Goal: Task Accomplishment & Management: Manage account settings

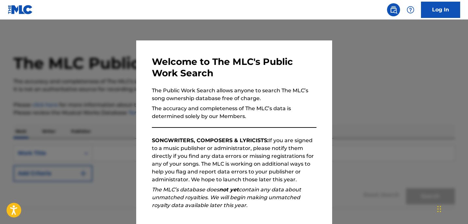
scroll to position [39, 0]
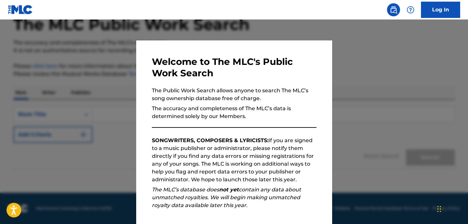
drag, startPoint x: 455, startPoint y: 144, endPoint x: 458, endPoint y: 124, distance: 20.5
click at [458, 124] on div at bounding box center [234, 132] width 468 height 224
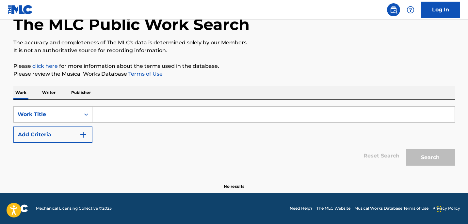
click at [107, 115] on input "Search Form" at bounding box center [273, 115] width 362 height 16
click at [55, 91] on p "Writer" at bounding box center [48, 93] width 17 height 14
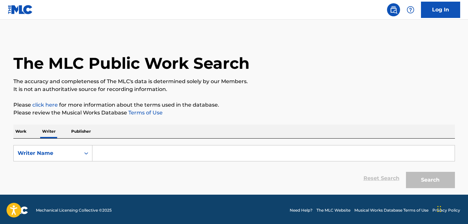
click at [103, 148] on input "Search Form" at bounding box center [273, 154] width 362 height 16
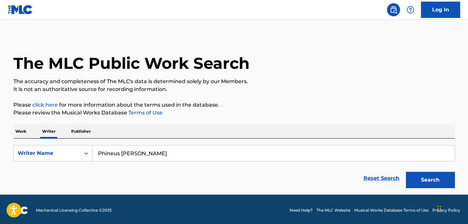
type input "Phineus Lenard Geathers"
click at [406, 172] on button "Search" at bounding box center [430, 180] width 49 height 16
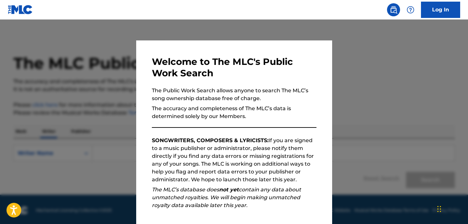
scroll to position [2, 0]
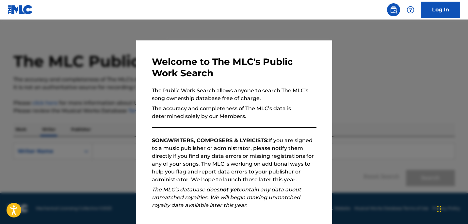
click at [296, 219] on div "Welcome to The MLC's Public Work Search The Public Work Search allows anyone to…" at bounding box center [234, 169] width 165 height 227
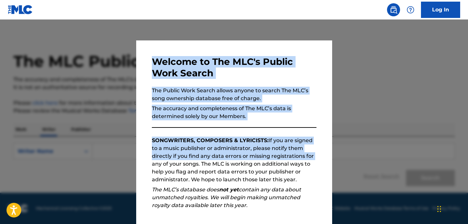
drag, startPoint x: 326, startPoint y: 155, endPoint x: 333, endPoint y: 191, distance: 36.3
click at [333, 191] on div "Welcome to The MLC's Public Work Search The Public Work Search allows anyone to…" at bounding box center [234, 122] width 468 height 205
drag, startPoint x: 333, startPoint y: 191, endPoint x: 347, endPoint y: 206, distance: 20.6
click at [347, 206] on div at bounding box center [234, 132] width 468 height 224
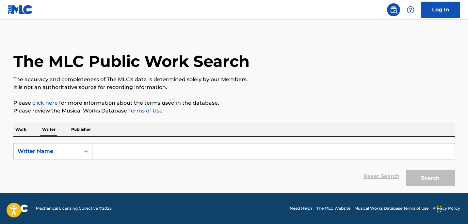
click at [100, 152] on input "Search Form" at bounding box center [273, 152] width 362 height 16
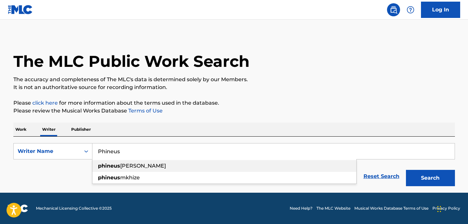
click at [118, 162] on div "phineus geathers" at bounding box center [224, 166] width 264 height 12
type input "phineus [PERSON_NAME]"
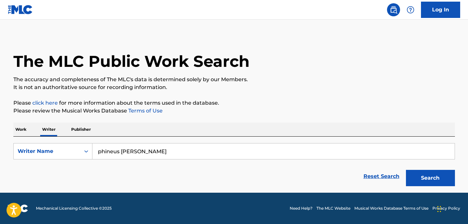
click at [435, 178] on button "Search" at bounding box center [430, 178] width 49 height 16
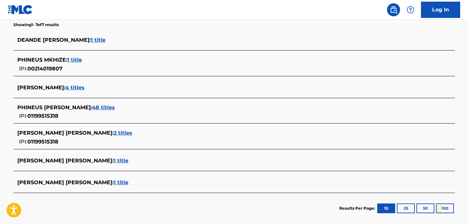
scroll to position [174, 0]
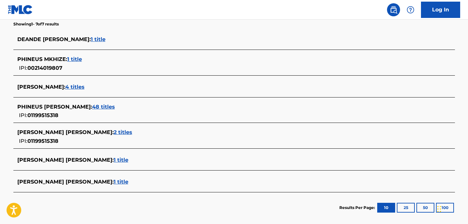
click at [53, 110] on div "PHINEUS GEATHERS : 48 titles" at bounding box center [225, 107] width 417 height 8
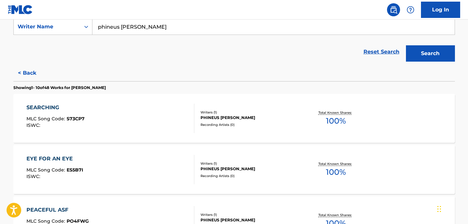
scroll to position [100, 0]
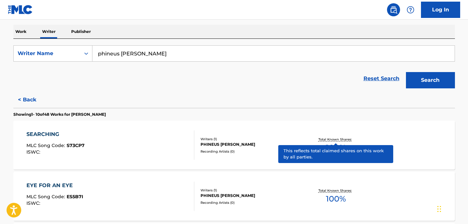
click at [338, 141] on p "Total Known Shares:" at bounding box center [336, 139] width 35 height 5
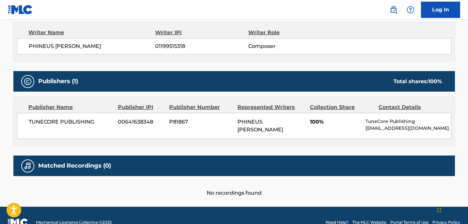
scroll to position [245, 0]
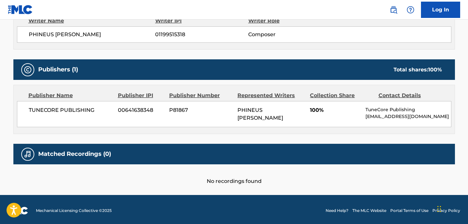
click at [411, 103] on div "TUNECORE PUBLISHING 00641638348 P81867 PHINEUS GEATHERS 100% TuneCore Publishin…" at bounding box center [234, 114] width 435 height 26
click at [136, 112] on span "00641638348" at bounding box center [141, 111] width 46 height 8
click at [91, 108] on span "TUNECORE PUBLISHING" at bounding box center [71, 111] width 85 height 8
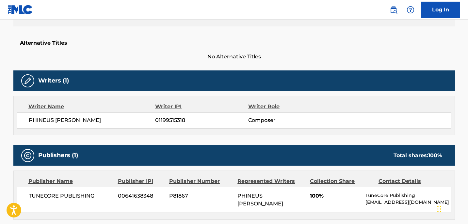
scroll to position [0, 0]
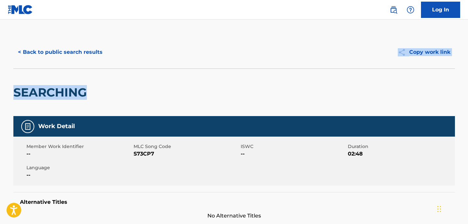
drag, startPoint x: 468, startPoint y: 52, endPoint x: 466, endPoint y: 100, distance: 48.4
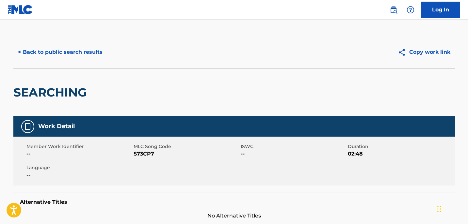
drag, startPoint x: 466, startPoint y: 100, endPoint x: 445, endPoint y: 119, distance: 27.3
click at [445, 119] on div "Work Detail" at bounding box center [234, 126] width 442 height 21
click at [440, 10] on link "Log In" at bounding box center [440, 10] width 39 height 16
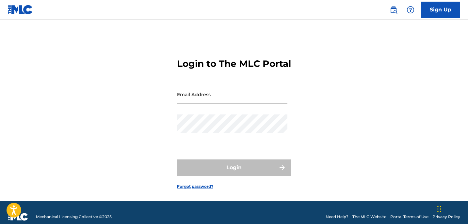
type input "[EMAIL_ADDRESS][DOMAIN_NAME]"
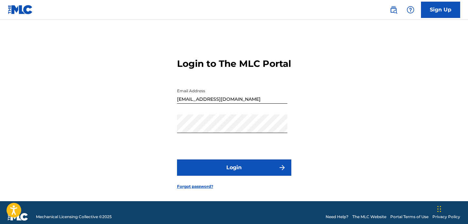
click at [248, 176] on button "Login" at bounding box center [234, 168] width 114 height 16
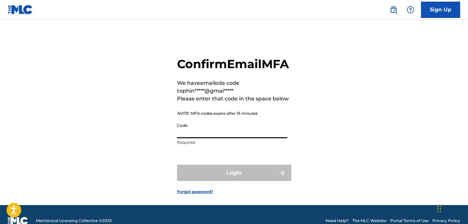
click at [190, 139] on input "Code" at bounding box center [232, 129] width 110 height 19
paste input "805061"
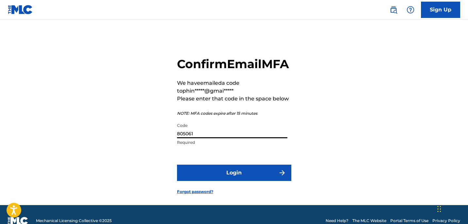
type input "805061"
click at [253, 181] on button "Login" at bounding box center [234, 173] width 114 height 16
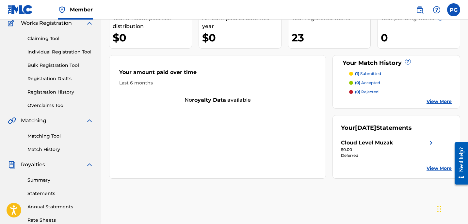
scroll to position [63, 0]
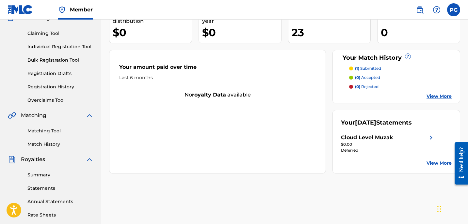
click at [354, 150] on div "Deferred" at bounding box center [388, 151] width 94 height 6
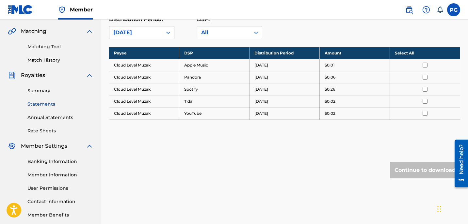
scroll to position [147, 0]
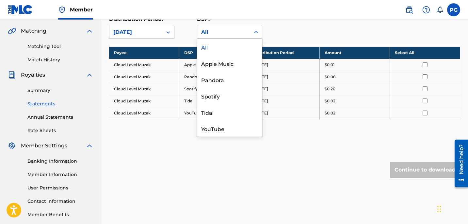
click at [256, 37] on div at bounding box center [256, 32] width 12 height 12
click at [239, 65] on div "Apple Music" at bounding box center [229, 63] width 65 height 16
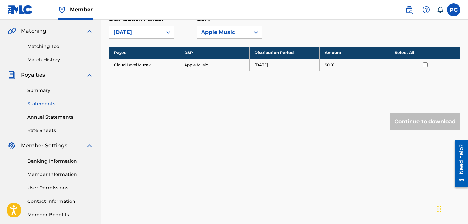
click at [255, 31] on icon at bounding box center [256, 32] width 7 height 7
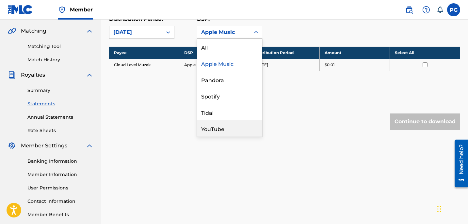
click at [223, 122] on div "YouTube" at bounding box center [229, 129] width 65 height 16
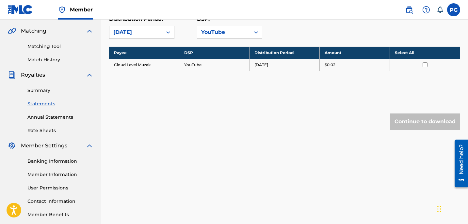
click at [258, 32] on icon at bounding box center [256, 32] width 7 height 7
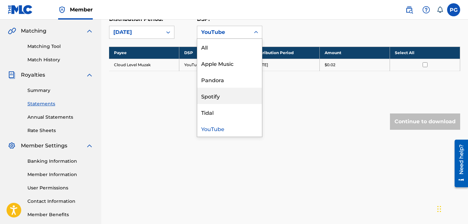
click at [239, 98] on div "Spotify" at bounding box center [229, 96] width 65 height 16
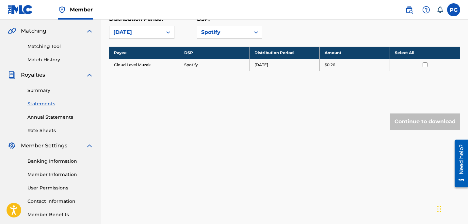
click at [257, 33] on icon at bounding box center [256, 32] width 7 height 7
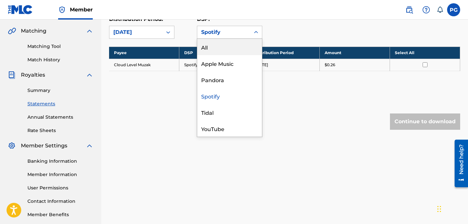
click at [228, 46] on div "All" at bounding box center [229, 47] width 65 height 16
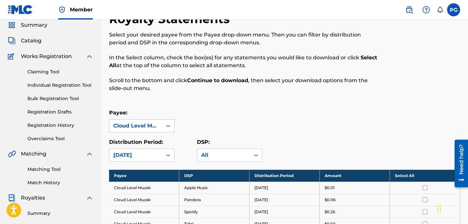
scroll to position [0, 0]
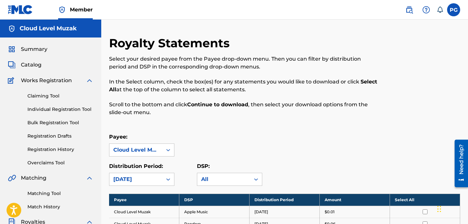
click at [28, 27] on h5 "Cloud Level Muzak" at bounding box center [48, 29] width 57 height 8
click at [459, 8] on label at bounding box center [453, 9] width 13 height 13
click at [454, 10] on input "PG Phineus Geathers phineus26@gmail.com Notification Preferences Profile Log out" at bounding box center [454, 10] width 0 height 0
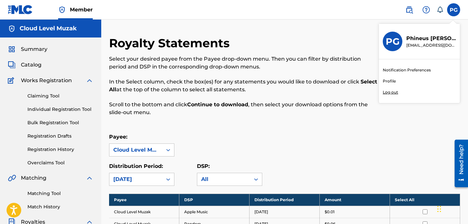
click at [391, 79] on link "Profile" at bounding box center [389, 81] width 13 height 6
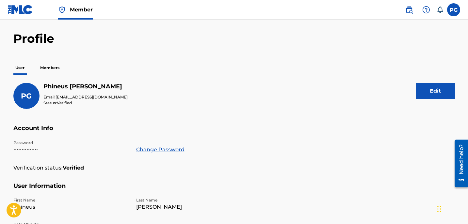
scroll to position [19, 0]
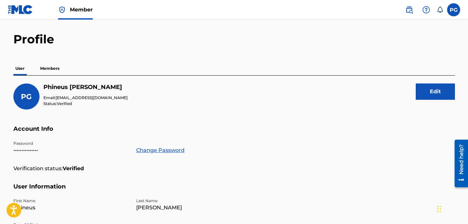
click at [50, 69] on p "Members" at bounding box center [49, 69] width 23 height 14
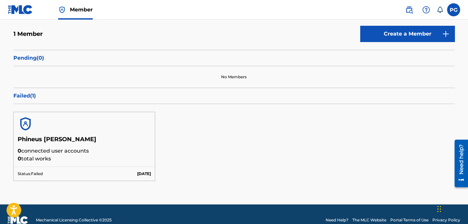
scroll to position [79, 0]
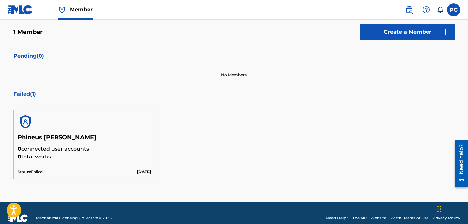
click at [59, 135] on h5 "Phineus Lenard Geathers" at bounding box center [85, 139] width 134 height 11
click at [44, 146] on p "0 connected user accounts" at bounding box center [85, 149] width 134 height 8
click at [29, 120] on img at bounding box center [26, 122] width 16 height 16
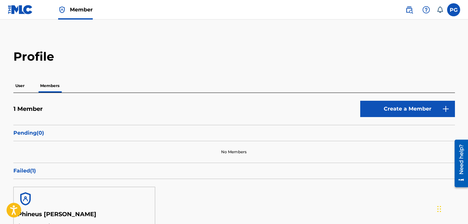
scroll to position [0, 0]
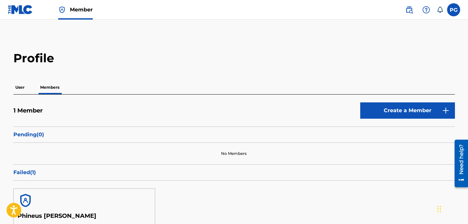
click at [383, 108] on link "Create a Member" at bounding box center [407, 111] width 95 height 16
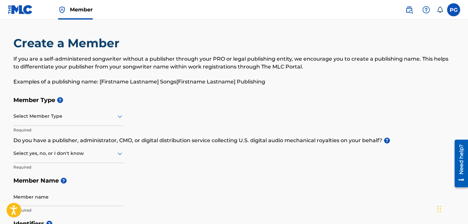
click at [118, 116] on icon at bounding box center [120, 117] width 5 height 3
click at [151, 109] on div "Member Type ? Select Member Type Required Do you have a publisher, administrato…" at bounding box center [234, 155] width 442 height 124
click at [122, 119] on icon at bounding box center [120, 117] width 8 height 8
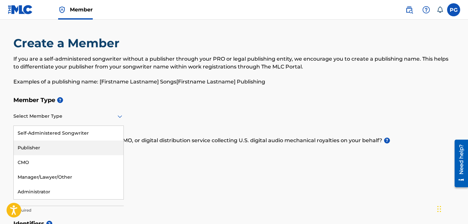
click at [86, 144] on div "Publisher" at bounding box center [69, 148] width 110 height 15
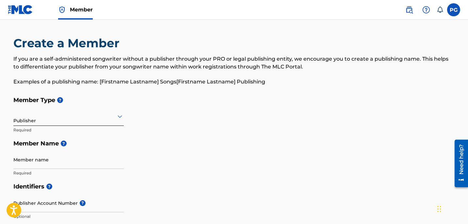
click at [27, 163] on input "Member name" at bounding box center [68, 160] width 110 height 19
type input "Phineus [PERSON_NAME]"
type input "United States"
type input "29440"
type input "1"
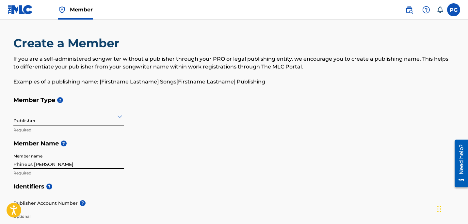
type input "843"
type input "6305490"
type input "[EMAIL_ADDRESS][DOMAIN_NAME]"
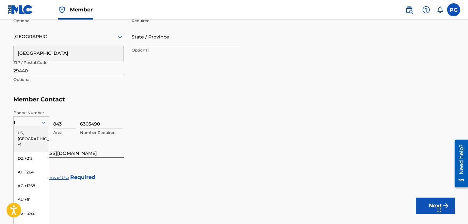
type input "Phineus Lenard Geathers"
click at [27, 133] on div "US, CA +1" at bounding box center [31, 138] width 35 height 25
click at [46, 123] on icon at bounding box center [44, 123] width 6 height 6
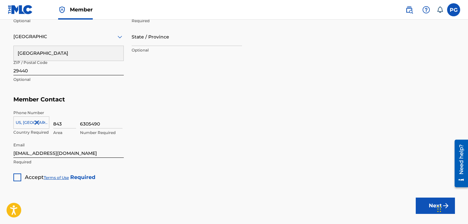
click at [221, 126] on div "6305490 Number Required" at bounding box center [267, 124] width 375 height 29
click at [163, 93] on h5 "Member Contact" at bounding box center [234, 100] width 442 height 14
click at [19, 176] on div at bounding box center [17, 178] width 8 height 8
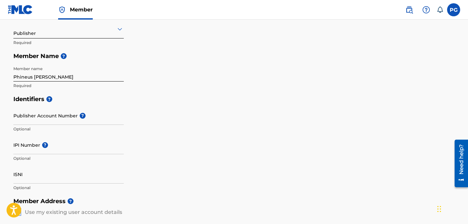
scroll to position [89, 0]
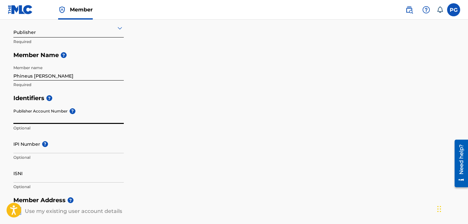
click at [40, 118] on input "Publisher Account Number ?" at bounding box center [68, 115] width 110 height 19
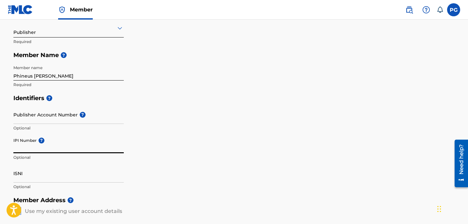
click at [24, 146] on input "IPI Number ?" at bounding box center [68, 144] width 110 height 19
type input "01199515318"
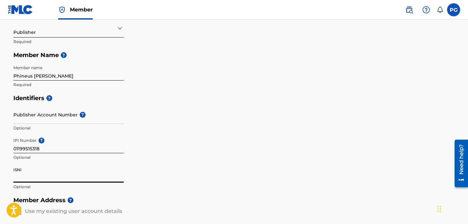
click at [21, 178] on input "ISNI" at bounding box center [68, 173] width 110 height 19
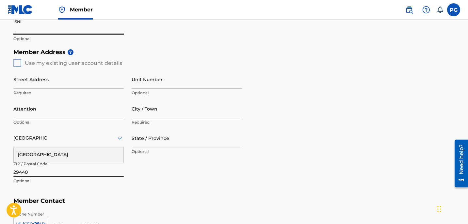
scroll to position [237, 0]
drag, startPoint x: 470, startPoint y: 101, endPoint x: 17, endPoint y: 19, distance: 460.2
click at [36, 83] on input "Street Address" at bounding box center [68, 79] width 110 height 19
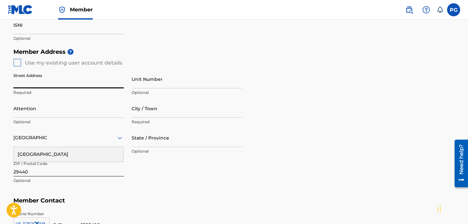
type input "125a Paris Lane"
type input "[GEOGRAPHIC_DATA]"
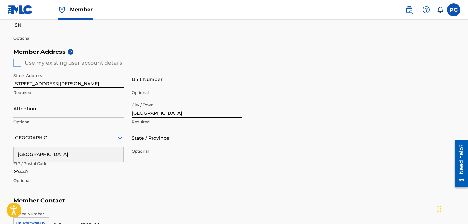
click at [149, 174] on div "Street Address 125a Paris Lane Required Unit Number Optional Attention Optional…" at bounding box center [127, 129] width 229 height 124
click at [51, 151] on div "United States" at bounding box center [69, 154] width 110 height 15
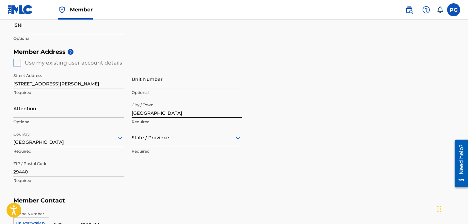
click at [17, 64] on div "Member Address ? Use my existing user account details Street Address 125a Paris…" at bounding box center [234, 119] width 442 height 149
click at [18, 60] on div "Member Address ? Use my existing user account details Street Address 125a Paris…" at bounding box center [234, 119] width 442 height 149
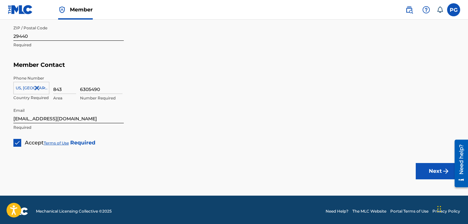
scroll to position [376, 0]
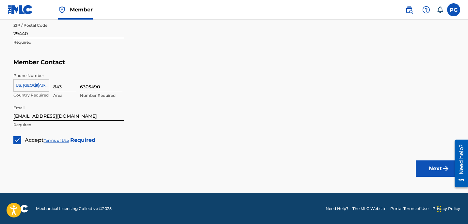
click at [435, 167] on button "Next" at bounding box center [435, 169] width 39 height 16
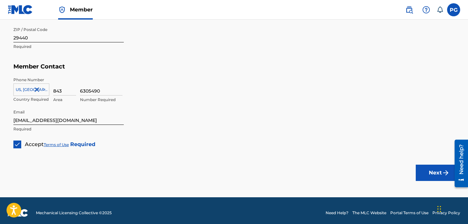
click at [435, 171] on button "Next" at bounding box center [435, 173] width 39 height 16
click at [434, 168] on button "Next" at bounding box center [435, 173] width 39 height 16
click at [416, 165] on button "Next" at bounding box center [435, 173] width 39 height 16
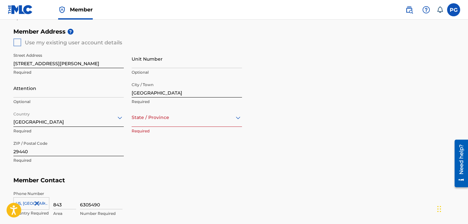
scroll to position [258, 0]
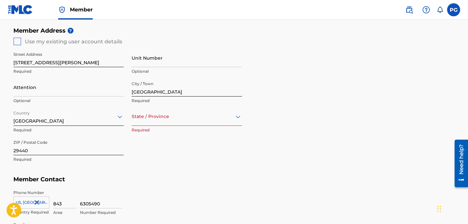
click at [238, 116] on icon at bounding box center [238, 117] width 8 height 8
type input "s"
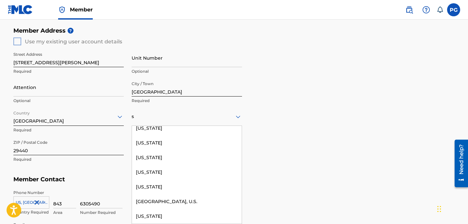
scroll to position [241, 0]
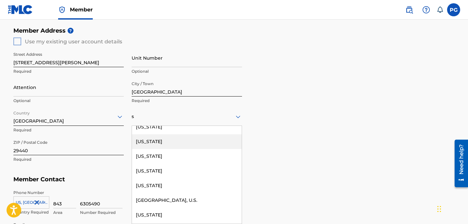
click at [185, 143] on div "South Carolina" at bounding box center [187, 142] width 110 height 15
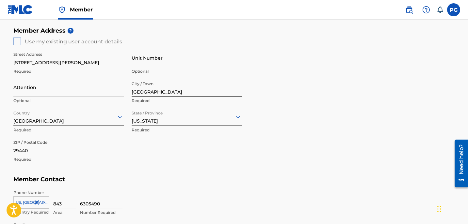
click at [18, 41] on div "Member Address ? Use my existing user account details Street Address 125a Paris…" at bounding box center [234, 98] width 442 height 149
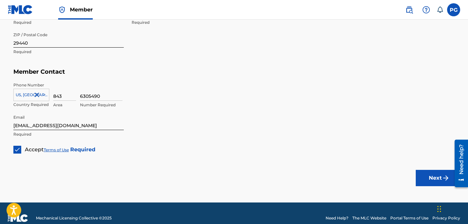
scroll to position [376, 0]
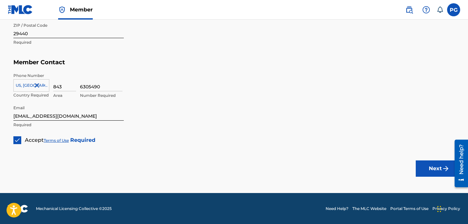
click at [425, 172] on button "Next" at bounding box center [435, 169] width 39 height 16
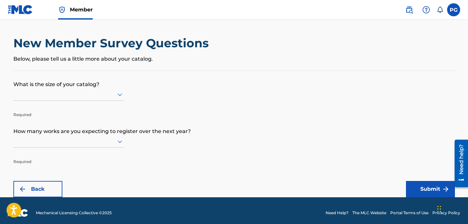
click at [158, 63] on div "New Member Survey Questions Below, please tell us a little more about your cata…" at bounding box center [234, 53] width 442 height 35
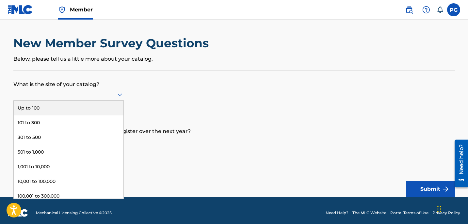
click at [119, 94] on icon at bounding box center [120, 95] width 8 height 8
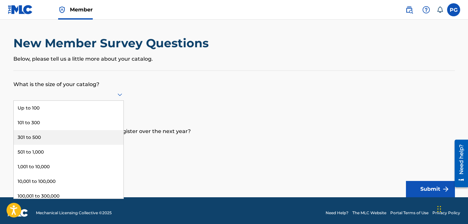
click at [107, 135] on div "301 to 500" at bounding box center [69, 137] width 110 height 15
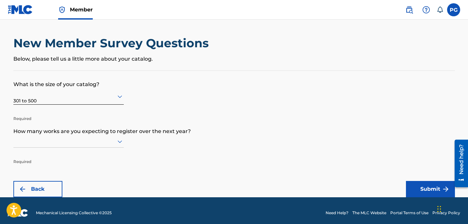
scroll to position [5, 0]
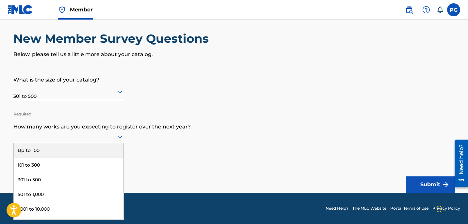
click at [112, 143] on div "9 results available. Use Up and Down to choose options, press Enter to select t…" at bounding box center [68, 137] width 110 height 12
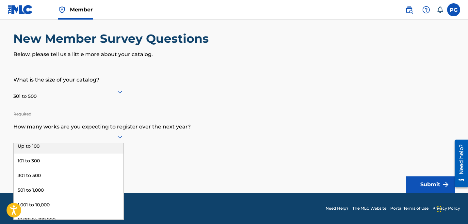
scroll to position [0, 0]
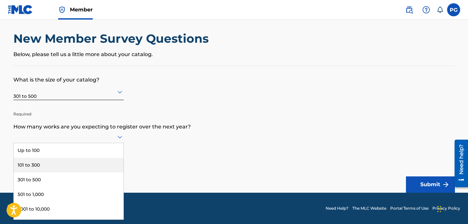
click at [84, 170] on div "101 to 300" at bounding box center [69, 165] width 110 height 15
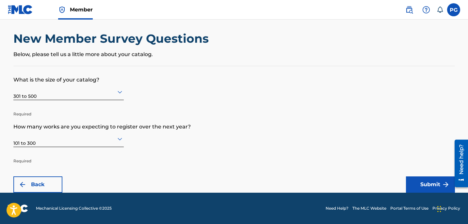
click at [428, 183] on button "Submit" at bounding box center [430, 185] width 49 height 16
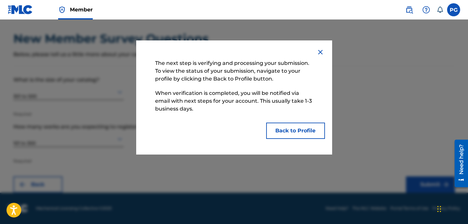
click at [279, 136] on button "Back to Profile" at bounding box center [295, 131] width 59 height 16
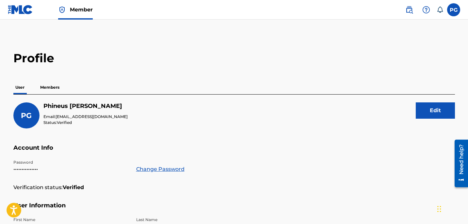
click at [54, 87] on p "Members" at bounding box center [49, 88] width 23 height 14
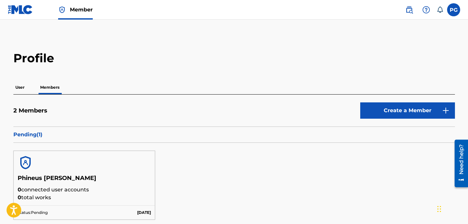
click at [29, 132] on p "Pending ( 1 )" at bounding box center [234, 135] width 442 height 8
click at [16, 12] on img at bounding box center [20, 9] width 25 height 9
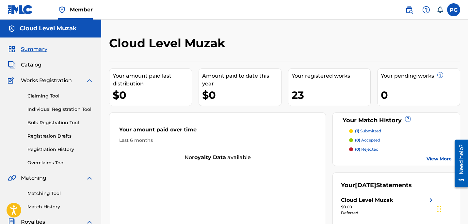
click at [214, 42] on h2 "Cloud Level Muzak" at bounding box center [169, 43] width 120 height 15
click at [51, 30] on h5 "Cloud Level Muzak" at bounding box center [48, 29] width 57 height 8
click at [15, 28] on img at bounding box center [12, 29] width 8 height 8
click at [456, 12] on label at bounding box center [453, 9] width 13 height 13
click at [454, 10] on input "PG Phineus Geathers phineus26@gmail.com Notification Preferences Profile Log out" at bounding box center [454, 10] width 0 height 0
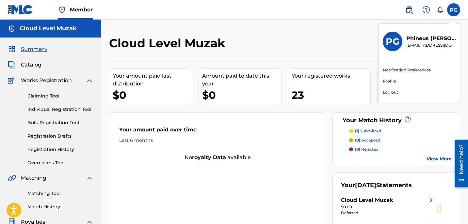
click at [418, 68] on link "Notification Preferences" at bounding box center [407, 70] width 48 height 6
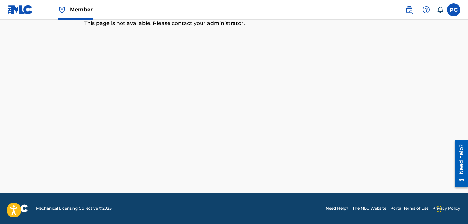
click at [453, 8] on label at bounding box center [453, 9] width 13 height 13
click at [454, 10] on input "PG Phineus Geathers phineus26@gmail.com Notification Preferences Profile Log out" at bounding box center [454, 10] width 0 height 0
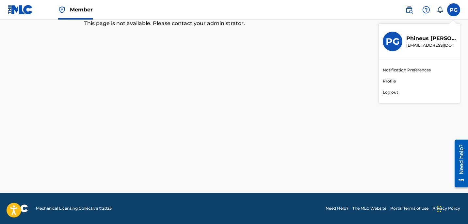
click at [391, 79] on link "Profile" at bounding box center [389, 81] width 13 height 6
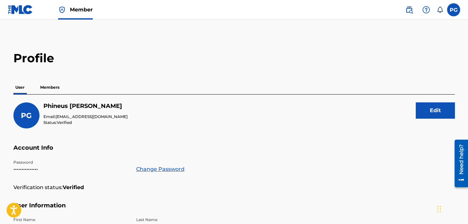
click at [55, 89] on p "Members" at bounding box center [49, 88] width 23 height 14
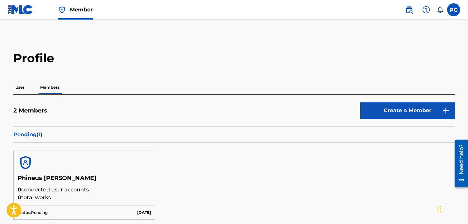
click at [14, 90] on p "User" at bounding box center [19, 88] width 13 height 14
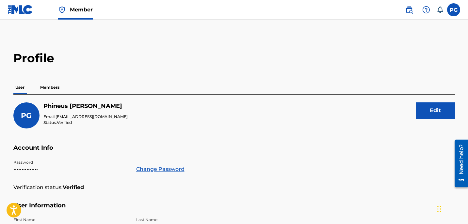
click at [49, 90] on p "Members" at bounding box center [49, 88] width 23 height 14
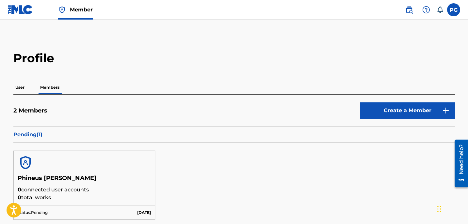
click at [21, 87] on p "User" at bounding box center [19, 88] width 13 height 14
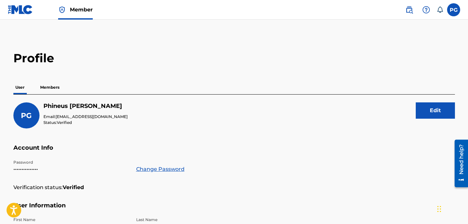
click at [423, 108] on button "Edit" at bounding box center [435, 111] width 39 height 16
click at [394, 111] on button "Cancel" at bounding box center [389, 111] width 39 height 16
click at [408, 12] on img at bounding box center [410, 10] width 8 height 8
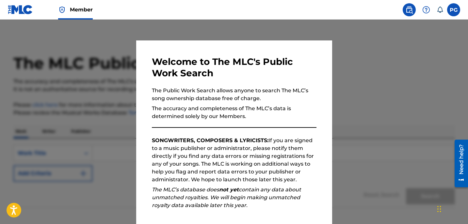
click at [401, 110] on div at bounding box center [234, 132] width 468 height 224
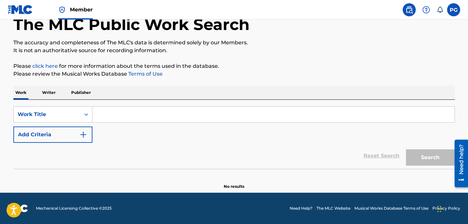
scroll to position [24, 0]
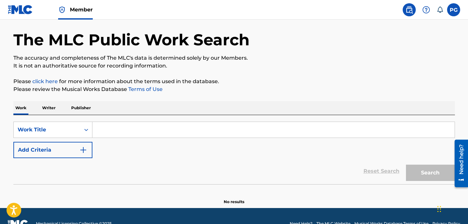
click at [105, 132] on input "Search Form" at bounding box center [273, 130] width 362 height 16
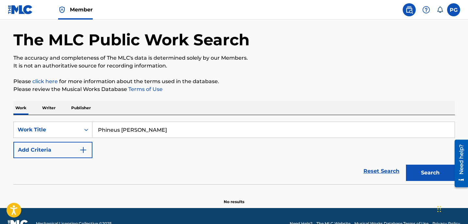
click at [406, 165] on button "Search" at bounding box center [430, 173] width 49 height 16
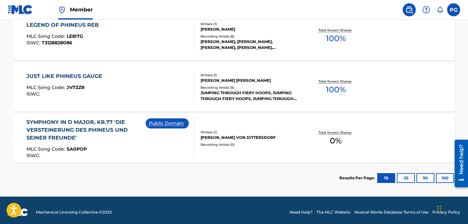
scroll to position [265, 0]
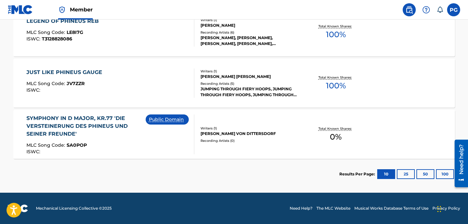
click at [406, 171] on button "25" at bounding box center [406, 175] width 18 height 10
click at [422, 174] on button "50" at bounding box center [426, 175] width 18 height 10
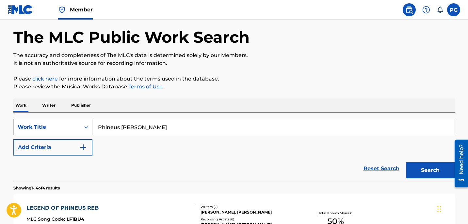
scroll to position [30, 0]
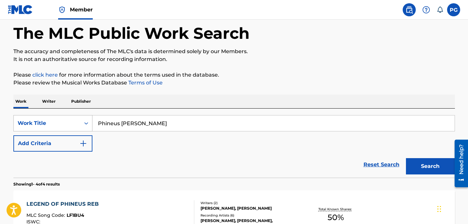
drag, startPoint x: 153, startPoint y: 124, endPoint x: 90, endPoint y: 124, distance: 63.4
click at [90, 124] on div "SearchWithCriteria19ac434f-8733-4a2d-823c-1a5065b4fe99 Work Title Phineus Geath…" at bounding box center [234, 123] width 442 height 16
click at [148, 125] on input "Phineus [PERSON_NAME]" at bounding box center [273, 124] width 362 height 16
drag, startPoint x: 148, startPoint y: 125, endPoint x: 120, endPoint y: 122, distance: 28.2
click at [120, 122] on input "Phineus [PERSON_NAME]" at bounding box center [273, 124] width 362 height 16
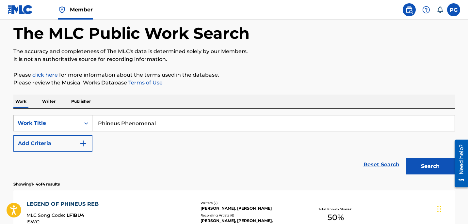
type input "Phineus Phenomenal"
click at [406, 158] on button "Search" at bounding box center [430, 166] width 49 height 16
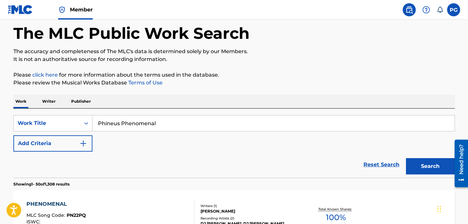
click at [54, 97] on p "Writer" at bounding box center [48, 102] width 17 height 14
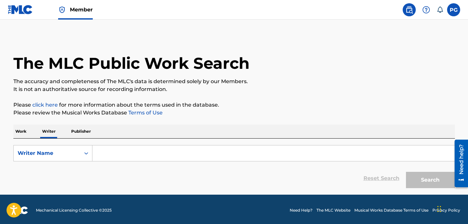
click at [113, 153] on input "Search Form" at bounding box center [273, 154] width 362 height 16
click at [86, 134] on p "Publisher" at bounding box center [81, 132] width 24 height 14
click at [104, 152] on input "Search Form" at bounding box center [273, 154] width 362 height 16
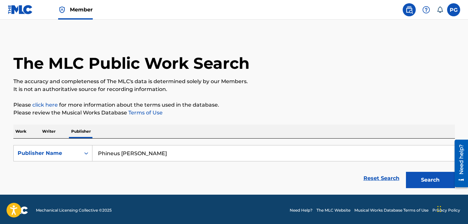
click at [406, 172] on button "Search" at bounding box center [430, 180] width 49 height 16
click at [425, 179] on button "Search" at bounding box center [430, 180] width 49 height 16
drag, startPoint x: 149, startPoint y: 156, endPoint x: 71, endPoint y: 148, distance: 79.1
click at [71, 148] on div "SearchWithCriteria6e9037f4-0130-43b2-88c6-d6864fd62fe9 Publisher Name Phineus G…" at bounding box center [234, 153] width 442 height 16
type input "Cloud Level Muzak"
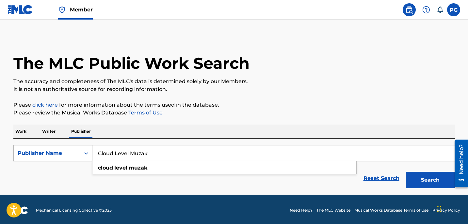
click at [406, 172] on button "Search" at bounding box center [430, 180] width 49 height 16
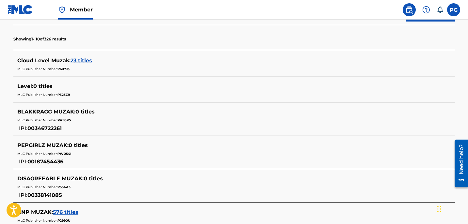
scroll to position [167, 0]
click at [77, 61] on span "23 titles" at bounding box center [82, 60] width 22 height 6
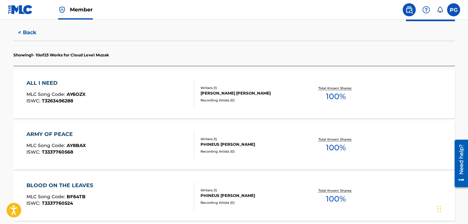
click at [222, 91] on div "[PERSON_NAME] [PERSON_NAME]" at bounding box center [250, 94] width 99 height 6
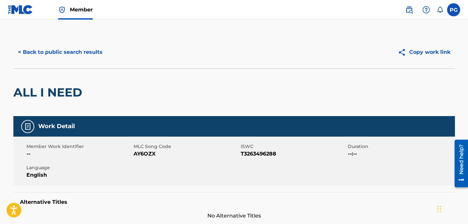
click at [97, 51] on button "< Back to public search results" at bounding box center [60, 52] width 94 height 16
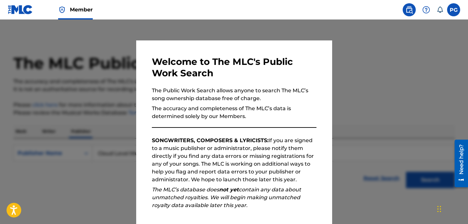
scroll to position [22, 0]
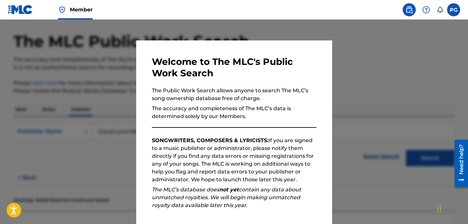
click at [340, 70] on div at bounding box center [234, 132] width 468 height 224
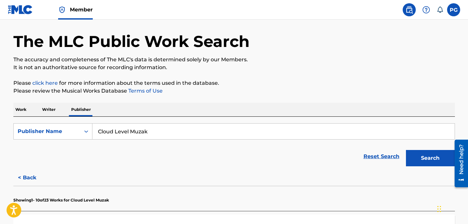
click at [30, 175] on button "< Back" at bounding box center [32, 178] width 39 height 16
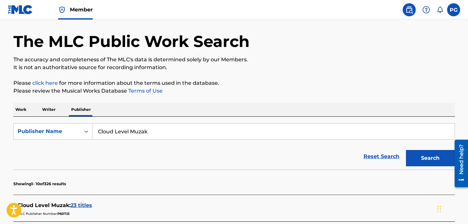
click at [20, 108] on p "Work" at bounding box center [20, 110] width 15 height 14
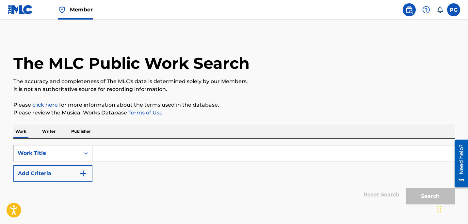
click at [19, 11] on img at bounding box center [20, 9] width 25 height 9
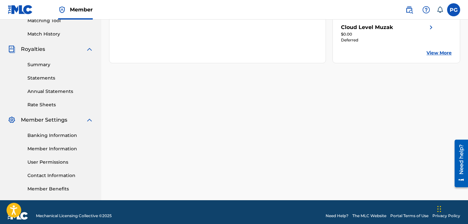
scroll to position [181, 0]
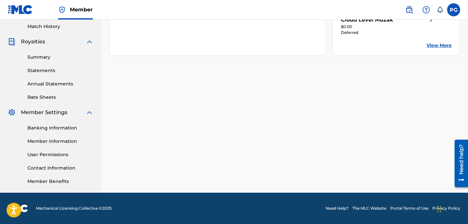
click at [69, 142] on link "Member Information" at bounding box center [60, 141] width 66 height 7
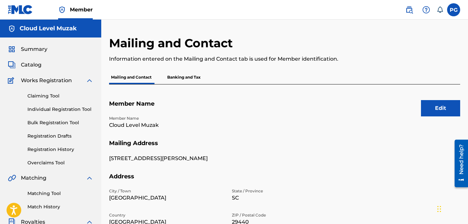
click at [435, 105] on button "Edit" at bounding box center [440, 108] width 39 height 16
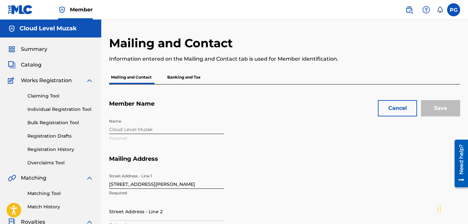
click at [149, 128] on div "Name Cloud Level Muzak Required" at bounding box center [228, 136] width 238 height 40
click at [158, 131] on div "Name Cloud Level Muzak Required" at bounding box center [228, 136] width 238 height 40
drag, startPoint x: 158, startPoint y: 131, endPoint x: 165, endPoint y: 130, distance: 7.3
click at [165, 130] on div "Name Cloud Level Muzak Required" at bounding box center [228, 136] width 238 height 40
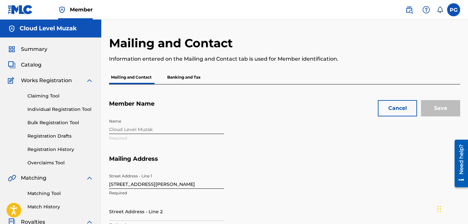
click at [119, 127] on div "Name Cloud Level Muzak Required" at bounding box center [228, 136] width 238 height 40
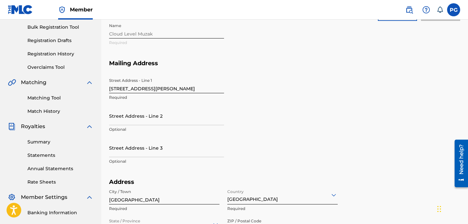
scroll to position [67, 0]
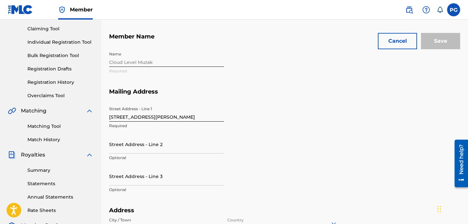
click at [129, 64] on div "Name Cloud Level Muzak Required" at bounding box center [228, 68] width 238 height 40
click at [127, 61] on div "Name Cloud Level Muzak Required" at bounding box center [228, 68] width 238 height 40
click at [385, 43] on button "Cancel" at bounding box center [397, 41] width 39 height 16
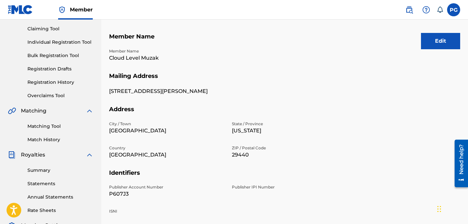
click at [45, 167] on link "Summary" at bounding box center [60, 170] width 66 height 7
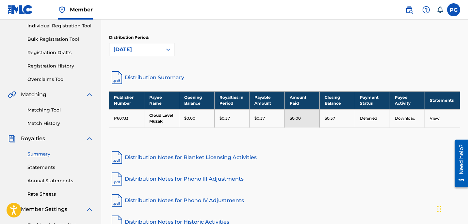
scroll to position [89, 0]
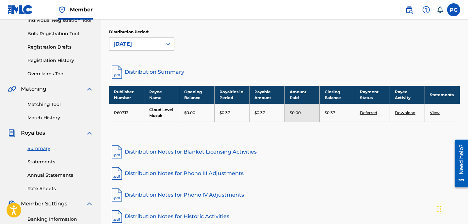
click at [371, 112] on link "Deferred" at bounding box center [368, 112] width 17 height 5
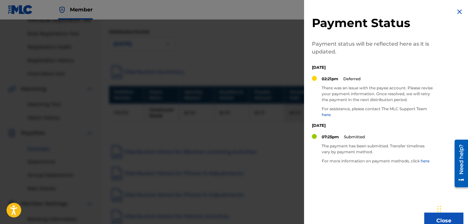
click at [328, 115] on link "here." at bounding box center [327, 114] width 10 height 5
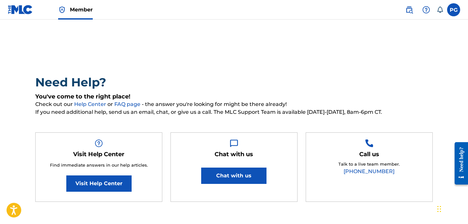
click at [24, 13] on img at bounding box center [20, 9] width 25 height 9
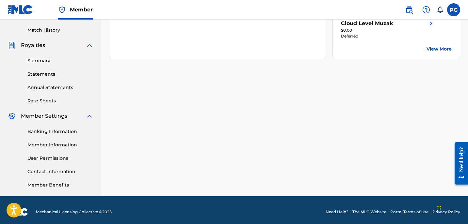
scroll to position [179, 0]
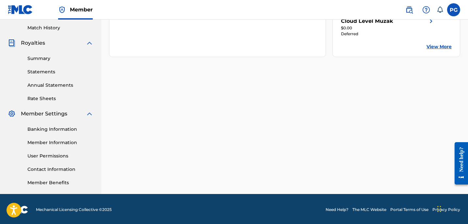
click at [65, 145] on link "Member Information" at bounding box center [60, 143] width 66 height 7
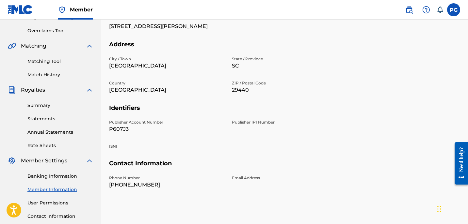
scroll to position [181, 0]
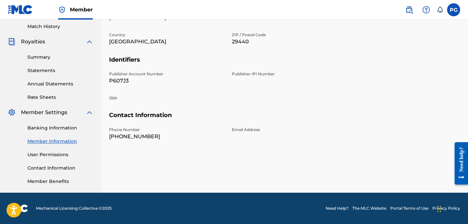
click at [66, 129] on link "Banking Information" at bounding box center [60, 128] width 66 height 7
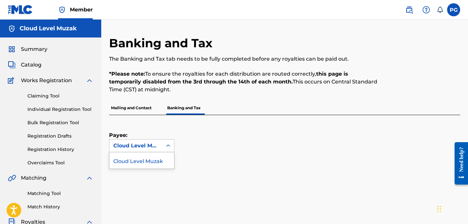
click at [169, 147] on icon at bounding box center [168, 146] width 7 height 7
click at [214, 128] on div "Payee: Cloud Level Muzak" at bounding box center [277, 133] width 336 height 37
click at [24, 66] on span "Catalog" at bounding box center [31, 65] width 21 height 8
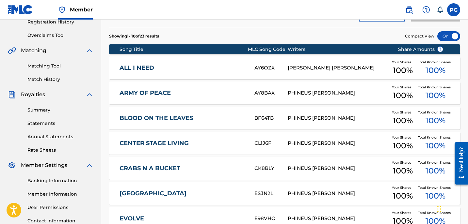
scroll to position [128, 0]
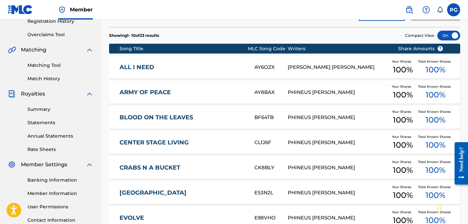
click at [344, 67] on div "[PERSON_NAME] [PERSON_NAME]" at bounding box center [338, 68] width 100 height 8
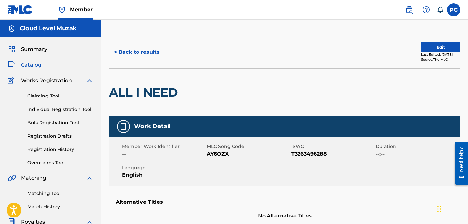
click at [446, 49] on button "Edit" at bounding box center [440, 47] width 39 height 10
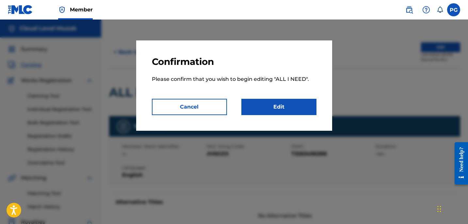
click at [310, 106] on link "Edit" at bounding box center [278, 107] width 75 height 16
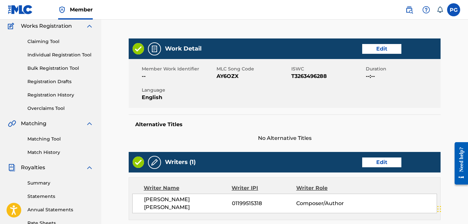
scroll to position [56, 0]
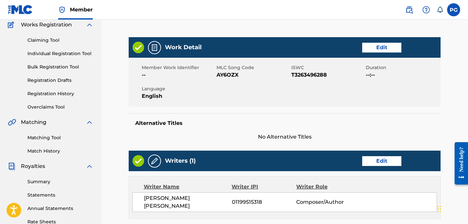
click at [390, 45] on link "Edit" at bounding box center [381, 48] width 39 height 10
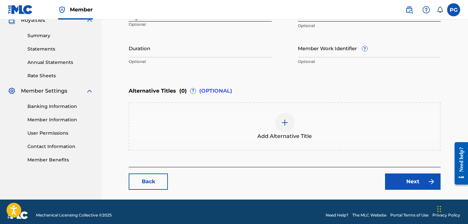
scroll to position [209, 0]
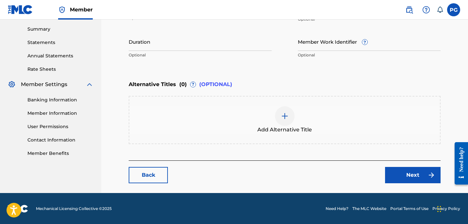
click at [421, 170] on link "Next" at bounding box center [413, 175] width 56 height 16
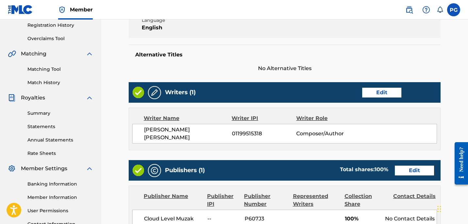
scroll to position [142, 0]
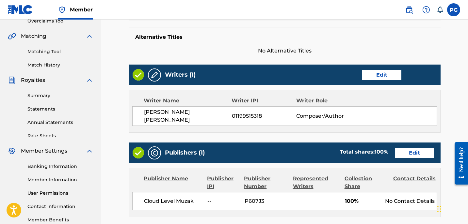
click at [375, 75] on link "Edit" at bounding box center [381, 75] width 39 height 10
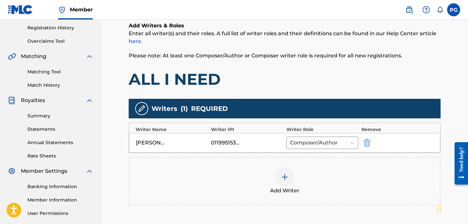
scroll to position [123, 0]
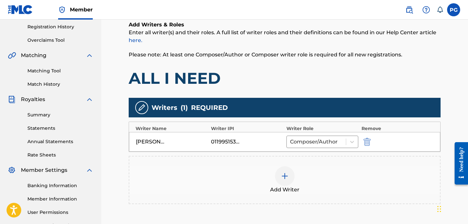
click at [222, 142] on div "01199515318" at bounding box center [225, 142] width 29 height 8
click at [152, 143] on div "[PERSON_NAME] [PERSON_NAME]" at bounding box center [150, 142] width 29 height 8
click at [352, 141] on icon at bounding box center [352, 142] width 7 height 7
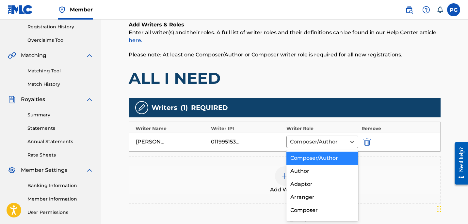
click at [230, 139] on div "01199515318" at bounding box center [225, 142] width 29 height 8
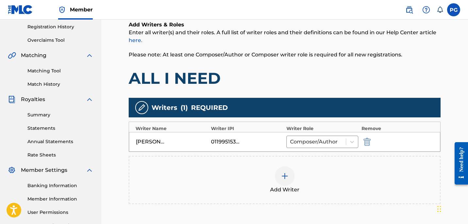
click at [236, 142] on div "01199515318" at bounding box center [225, 142] width 29 height 8
click at [234, 141] on div "01199515318" at bounding box center [225, 142] width 29 height 8
drag, startPoint x: 234, startPoint y: 141, endPoint x: 232, endPoint y: 156, distance: 14.8
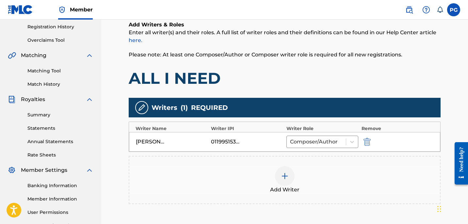
click at [232, 156] on div "Add Writer" at bounding box center [285, 180] width 312 height 48
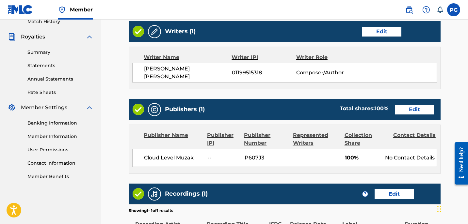
scroll to position [197, 0]
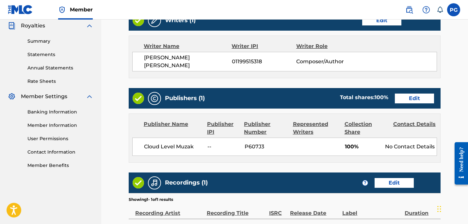
click at [415, 96] on link "Edit" at bounding box center [414, 99] width 39 height 10
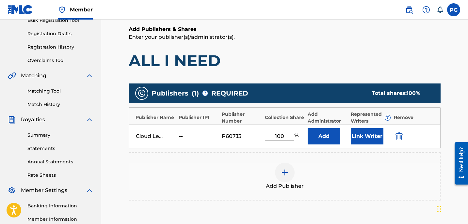
scroll to position [104, 0]
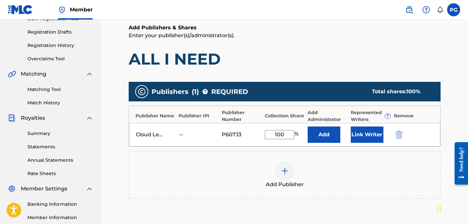
click at [180, 134] on div "--" at bounding box center [193, 135] width 29 height 8
click at [319, 138] on button "Add" at bounding box center [324, 135] width 33 height 16
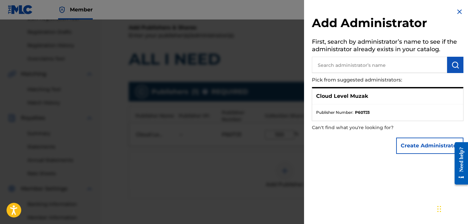
click at [328, 63] on input "text" at bounding box center [379, 65] width 135 height 16
type input "Phineus [PERSON_NAME]"
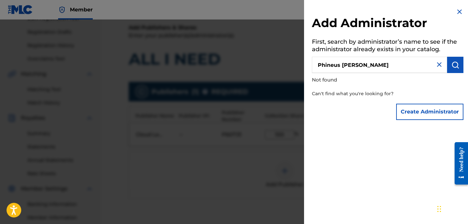
drag, startPoint x: 380, startPoint y: 66, endPoint x: 279, endPoint y: 64, distance: 100.7
click at [279, 64] on div "Add Administrator First, search by administrator’s name to see if the administr…" at bounding box center [234, 122] width 468 height 205
click at [457, 12] on img at bounding box center [460, 12] width 8 height 8
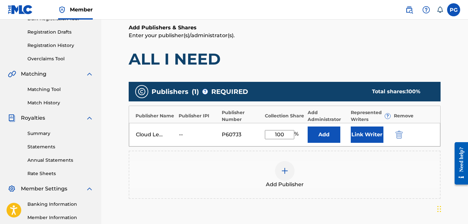
click at [181, 135] on div "--" at bounding box center [193, 135] width 29 height 8
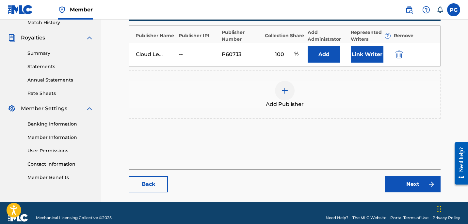
scroll to position [194, 0]
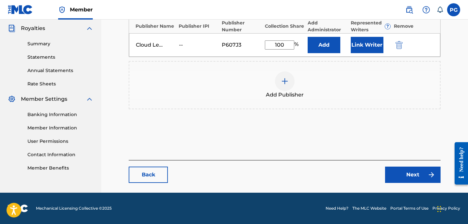
click at [146, 175] on link "Back" at bounding box center [148, 175] width 39 height 16
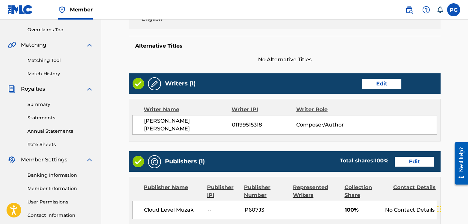
scroll to position [146, 0]
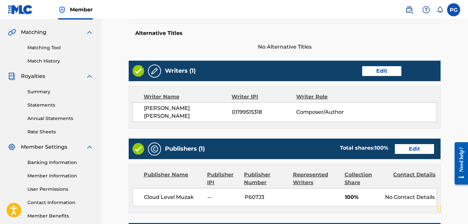
click at [390, 69] on link "Edit" at bounding box center [381, 71] width 39 height 10
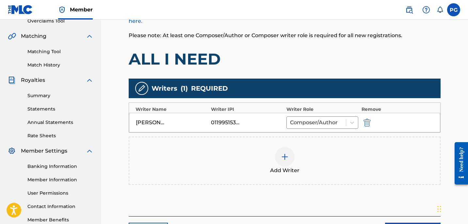
scroll to position [142, 0]
click at [227, 118] on div "[PERSON_NAME] [PERSON_NAME] 01199515318 Composer/Author" at bounding box center [284, 123] width 311 height 20
click at [283, 159] on img at bounding box center [285, 157] width 8 height 8
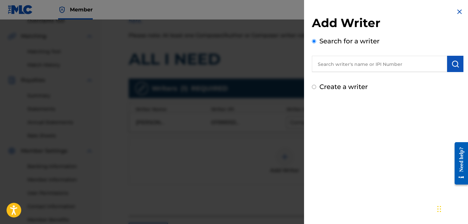
click at [324, 60] on input "text" at bounding box center [379, 64] width 135 height 16
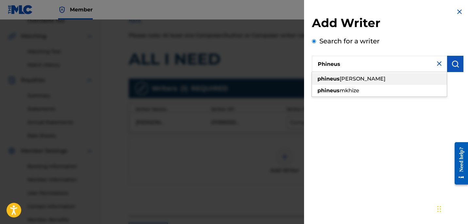
click at [340, 77] on span "[PERSON_NAME]" at bounding box center [363, 79] width 46 height 6
type input "phineus [PERSON_NAME]"
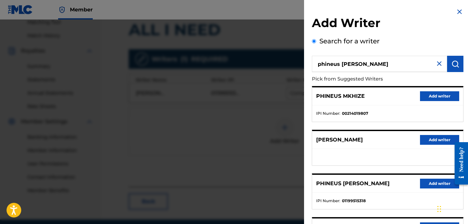
scroll to position [172, 0]
click at [433, 183] on button "Add writer" at bounding box center [439, 184] width 39 height 10
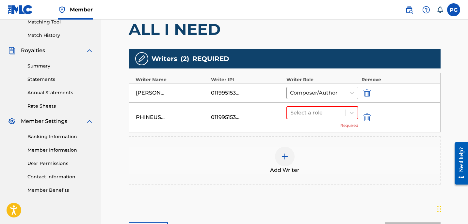
click at [369, 92] on img "submit" at bounding box center [367, 93] width 7 height 8
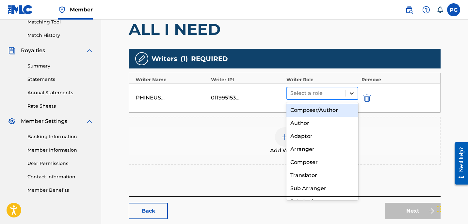
click at [349, 92] on icon at bounding box center [352, 93] width 7 height 7
click at [340, 109] on div "Composer/Author" at bounding box center [323, 110] width 72 height 13
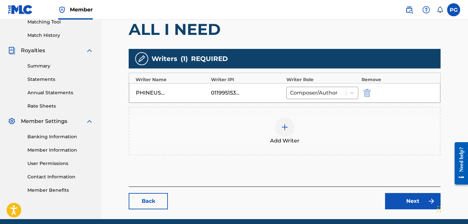
click at [411, 201] on link "Next" at bounding box center [413, 201] width 56 height 16
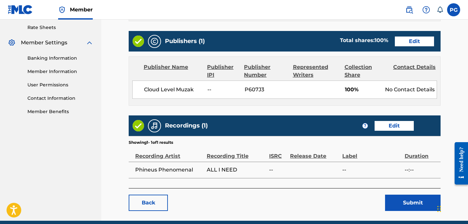
scroll to position [255, 0]
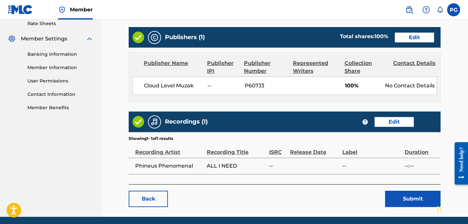
click at [429, 35] on link "Edit" at bounding box center [414, 38] width 39 height 10
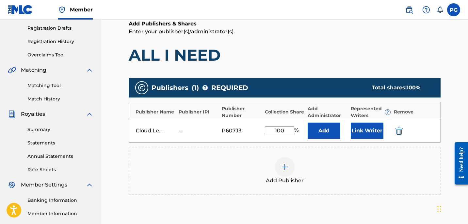
scroll to position [109, 0]
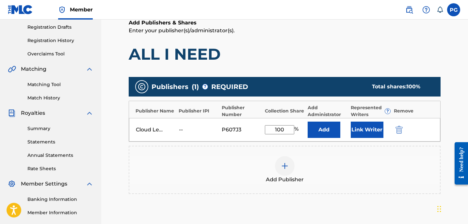
click at [290, 163] on div at bounding box center [285, 167] width 20 height 20
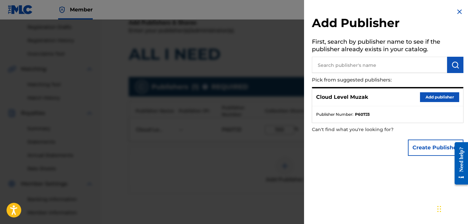
click at [370, 68] on input "text" at bounding box center [379, 65] width 135 height 16
click at [421, 144] on button "Create Publisher" at bounding box center [436, 148] width 56 height 16
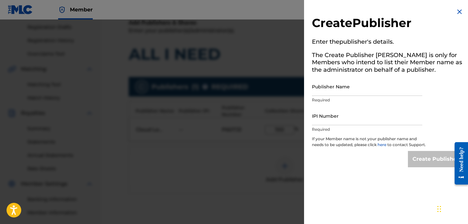
click at [349, 92] on input "Publisher Name" at bounding box center [367, 86] width 110 height 19
type input "[PERSON_NAME]"
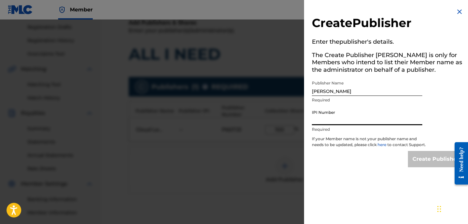
click at [344, 119] on input "IPI Number" at bounding box center [367, 116] width 110 height 19
type input "01199515318"
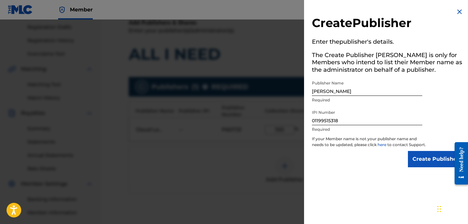
click at [431, 164] on input "Create Publisher" at bounding box center [436, 159] width 56 height 16
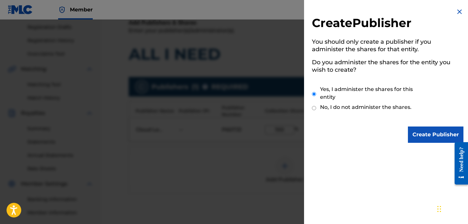
click at [417, 130] on input "Create Publisher" at bounding box center [436, 135] width 56 height 16
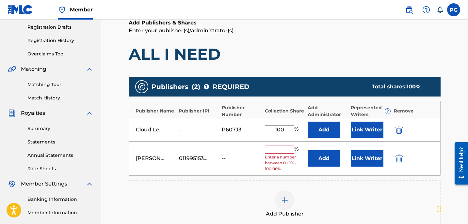
click at [283, 149] on input "text" at bounding box center [279, 149] width 29 height 8
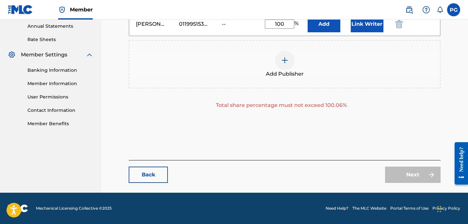
scroll to position [146, 0]
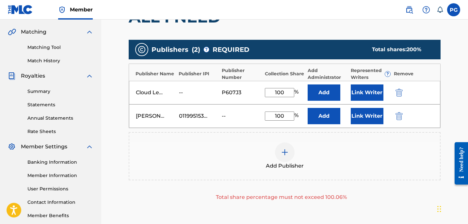
type input "100"
click at [467, 84] on div "Catalog Enter Work Details Add Writers Add Publishers & Shares Add Recording Re…" at bounding box center [284, 88] width 367 height 396
drag, startPoint x: 286, startPoint y: 91, endPoint x: 274, endPoint y: 87, distance: 12.1
click at [274, 87] on div "Cloud Level Muzak -- P607J3 100 % Add Link Writer" at bounding box center [284, 93] width 311 height 24
type input "50"
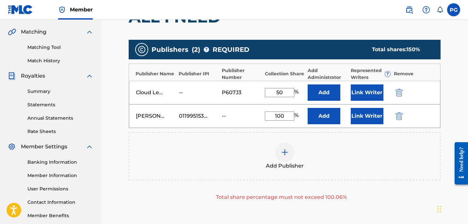
click at [287, 113] on input "100" at bounding box center [279, 116] width 29 height 9
type input "1"
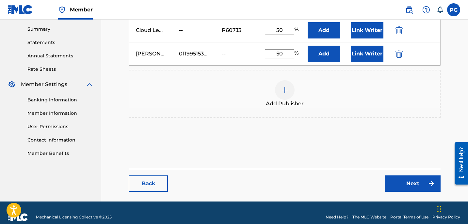
scroll to position [218, 0]
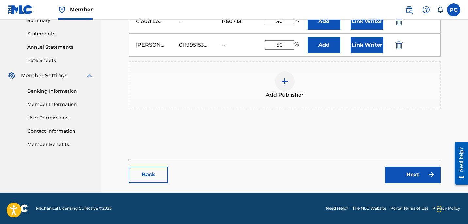
type input "50"
click at [394, 179] on link "Next" at bounding box center [413, 175] width 56 height 16
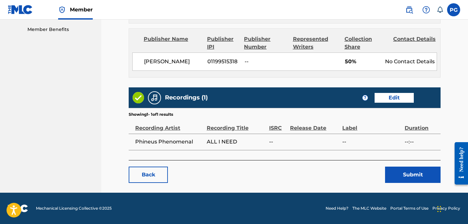
scroll to position [340, 0]
click at [406, 175] on button "Submit" at bounding box center [413, 175] width 56 height 16
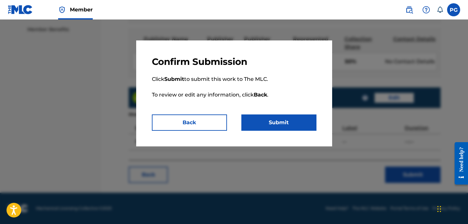
click at [303, 120] on button "Submit" at bounding box center [278, 123] width 75 height 16
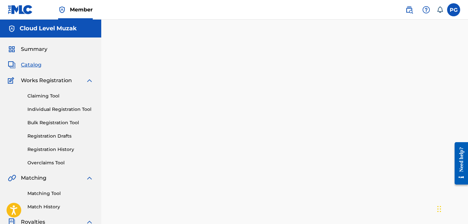
click at [12, 11] on img at bounding box center [20, 9] width 25 height 9
